Goal: Browse casually

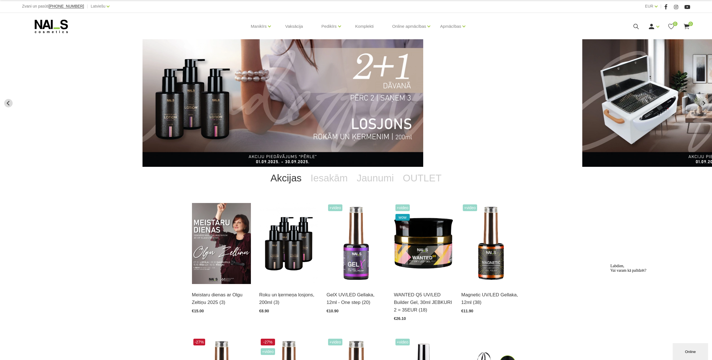
click at [632, 273] on div "Labdien, Vai varam kā palīdzēt?" at bounding box center [661, 268] width 101 height 9
